Goal: Information Seeking & Learning: Learn about a topic

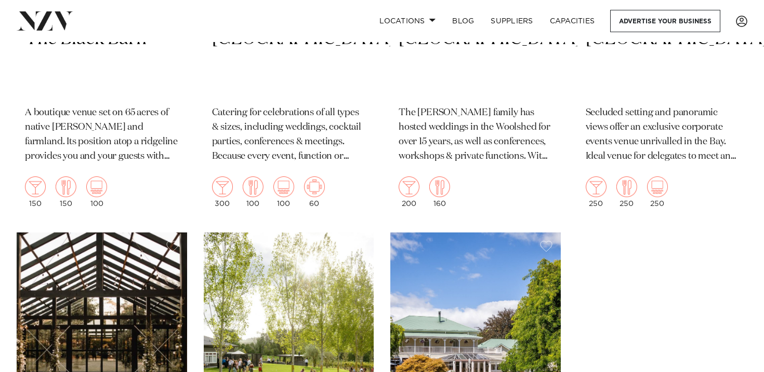
scroll to position [6776, 0]
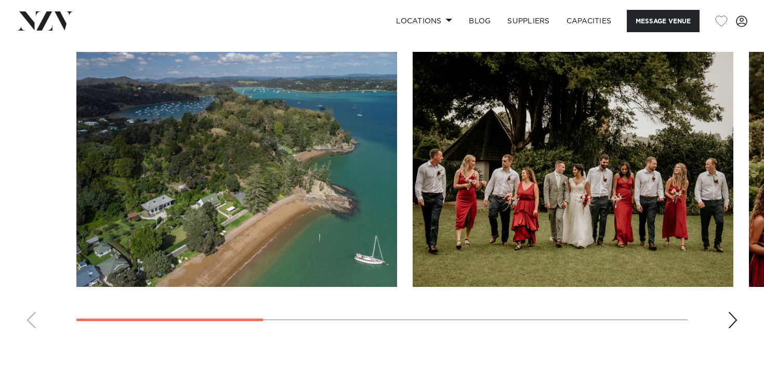
scroll to position [915, 0]
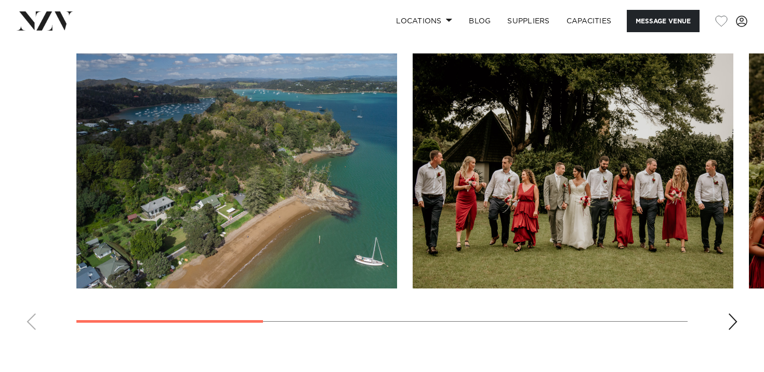
click at [731, 324] on div "Next slide" at bounding box center [732, 322] width 10 height 17
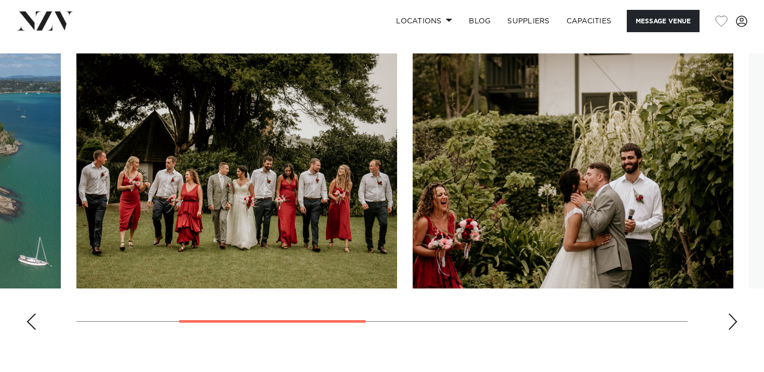
click at [731, 324] on div "Next slide" at bounding box center [732, 322] width 10 height 17
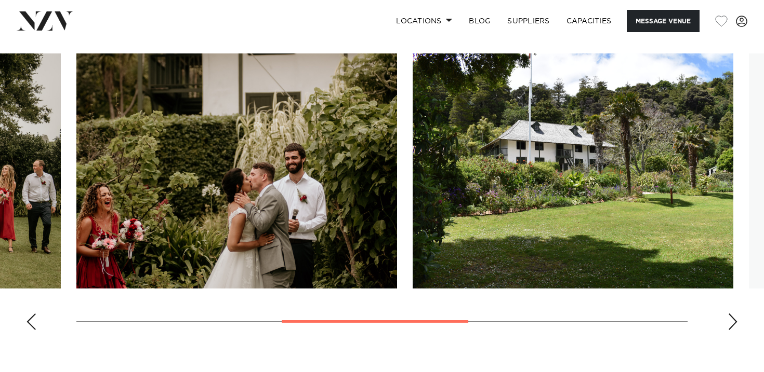
click at [731, 324] on div "Next slide" at bounding box center [732, 322] width 10 height 17
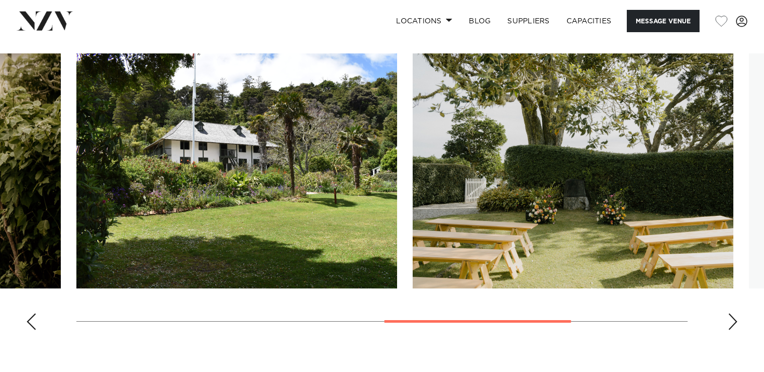
click at [731, 324] on div "Next slide" at bounding box center [732, 322] width 10 height 17
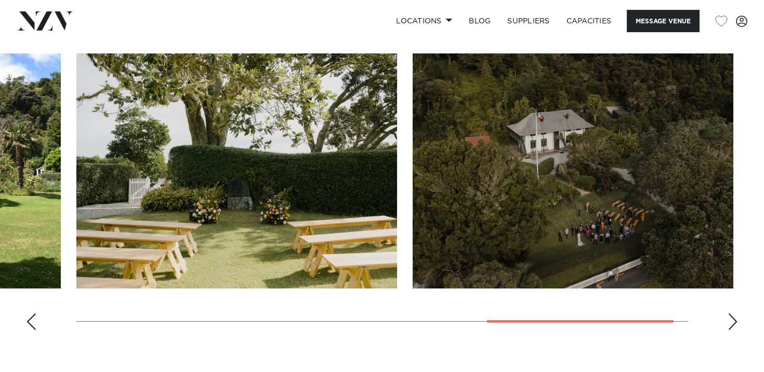
click at [731, 324] on div "Next slide" at bounding box center [732, 322] width 10 height 17
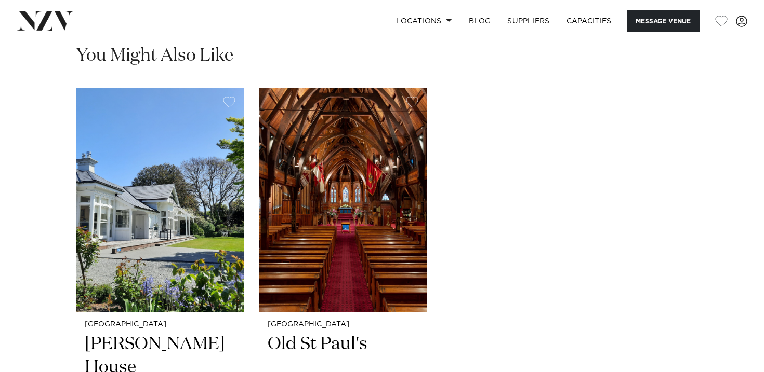
scroll to position [1407, 0]
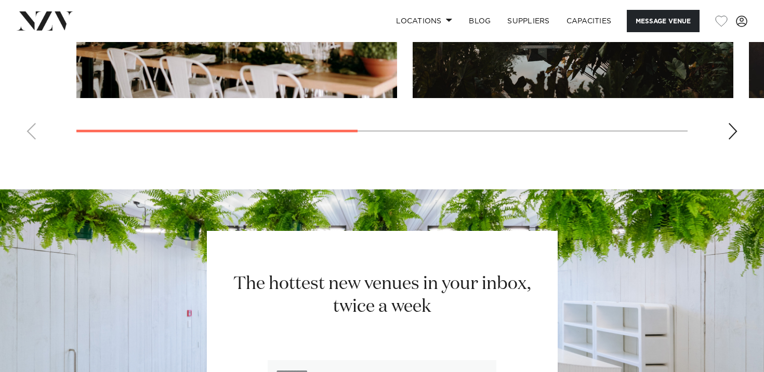
scroll to position [1016, 0]
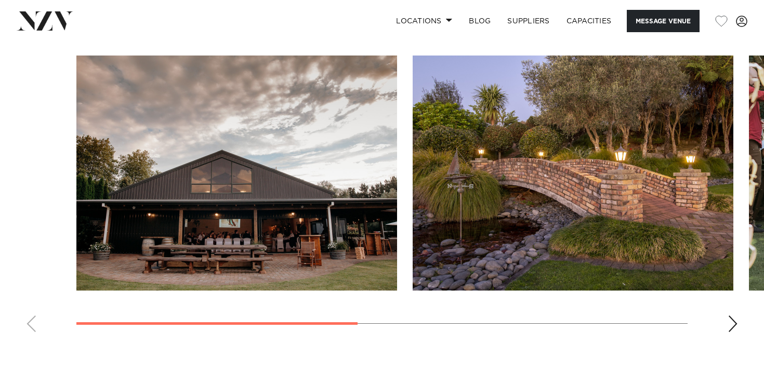
scroll to position [779, 0]
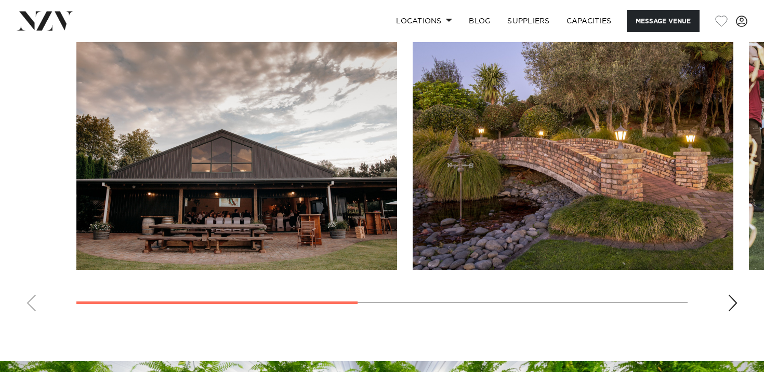
click at [731, 301] on div "Next slide" at bounding box center [732, 303] width 10 height 17
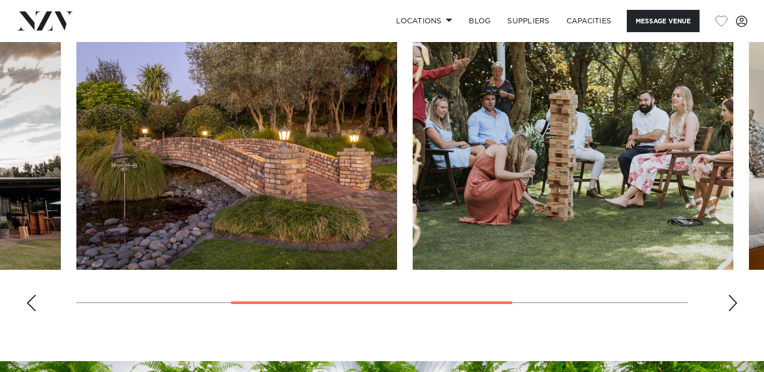
click at [731, 301] on div "Next slide" at bounding box center [732, 303] width 10 height 17
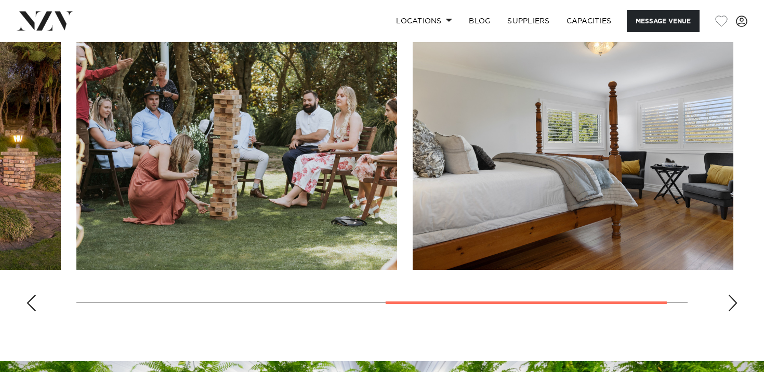
click at [731, 301] on div "Next slide" at bounding box center [732, 303] width 10 height 17
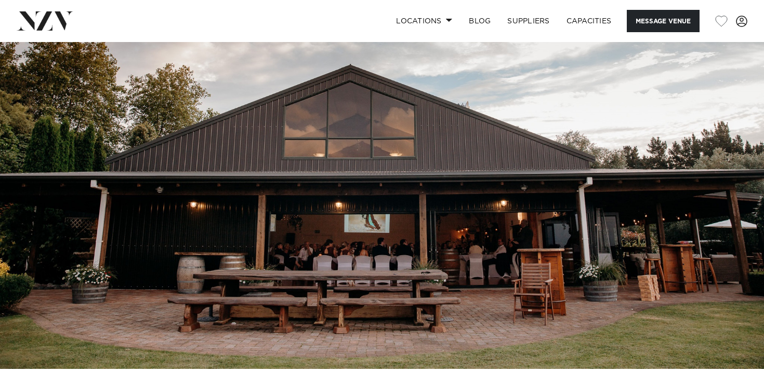
scroll to position [38, 0]
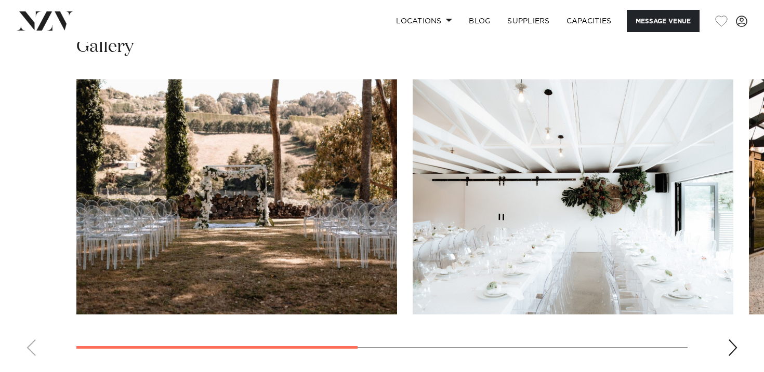
scroll to position [755, 0]
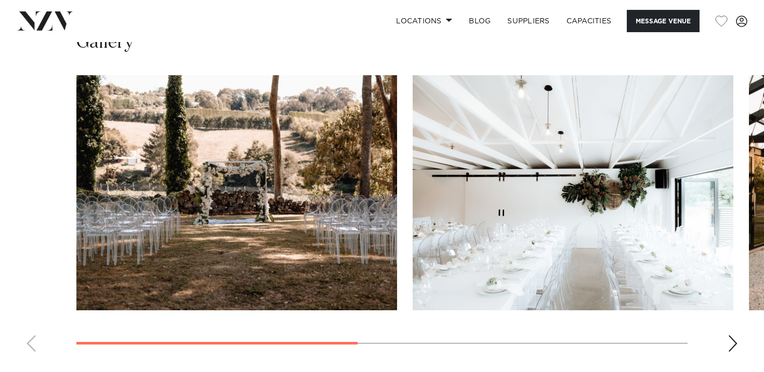
click at [734, 340] on div "Next slide" at bounding box center [732, 344] width 10 height 17
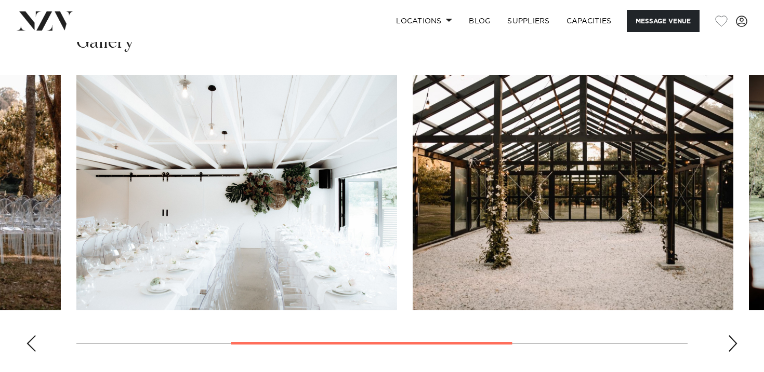
click at [734, 340] on div "Next slide" at bounding box center [732, 344] width 10 height 17
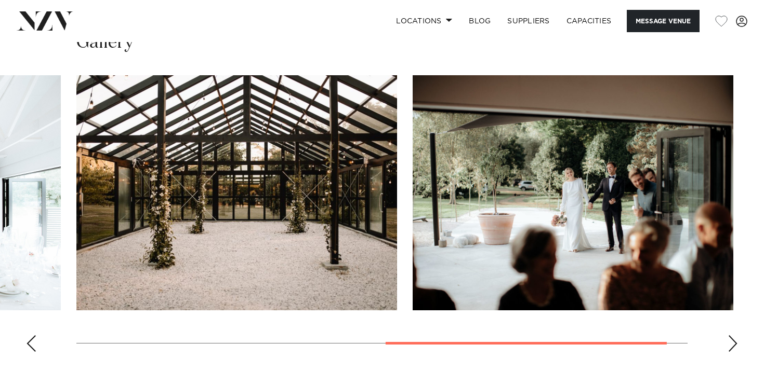
click at [734, 340] on div "Next slide" at bounding box center [732, 344] width 10 height 17
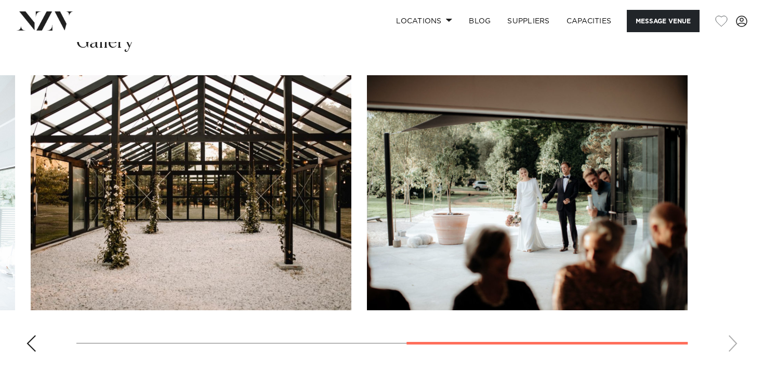
click at [31, 350] on div "Previous slide" at bounding box center [31, 344] width 10 height 17
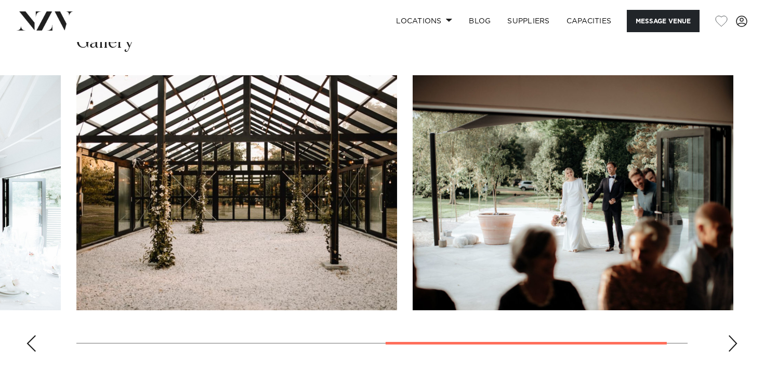
click at [31, 350] on div "Previous slide" at bounding box center [31, 344] width 10 height 17
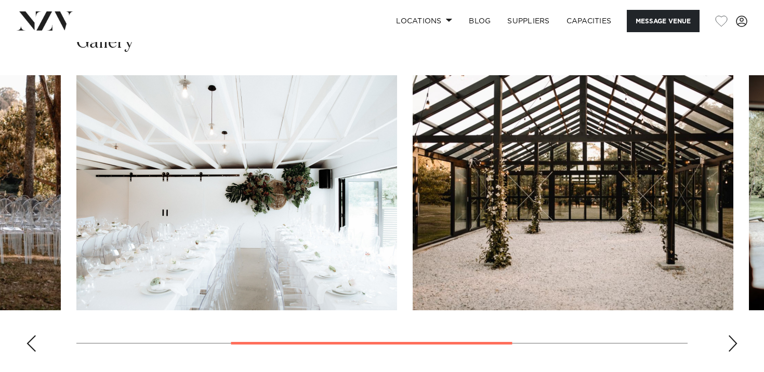
click at [31, 350] on div "Previous slide" at bounding box center [31, 344] width 10 height 17
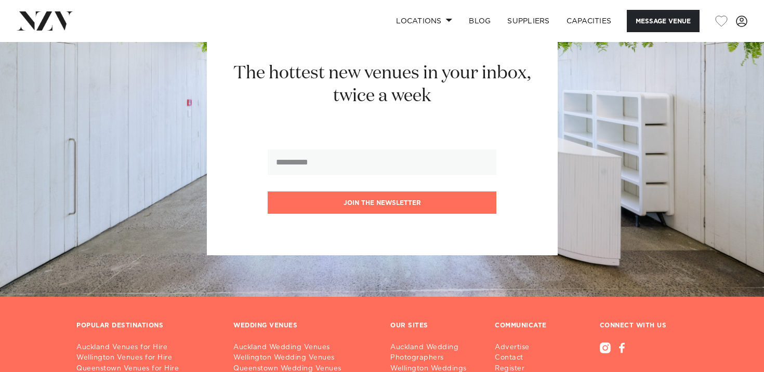
scroll to position [1196, 0]
